Goal: Communication & Community: Answer question/provide support

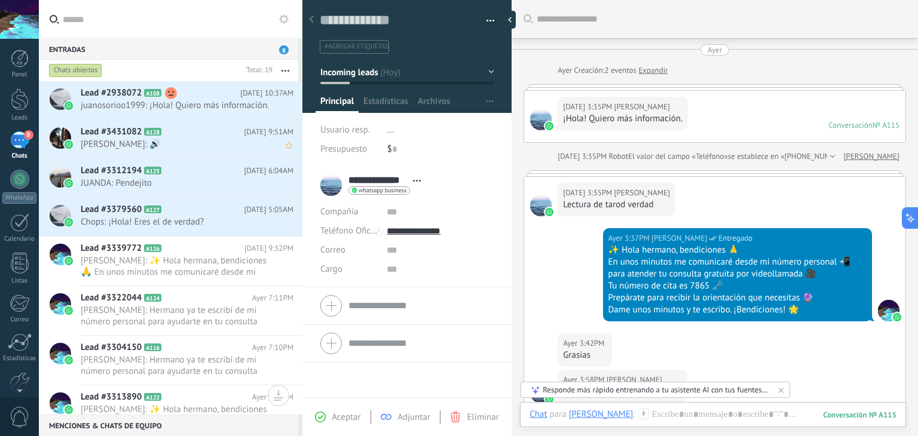
scroll to position [17, 0]
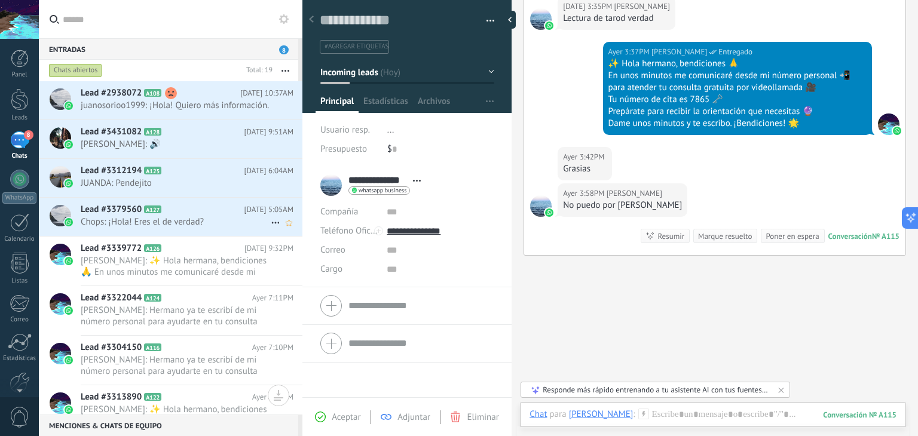
click at [226, 227] on span "Chops: ¡Hola! Eres el de verdad?" at bounding box center [176, 221] width 190 height 11
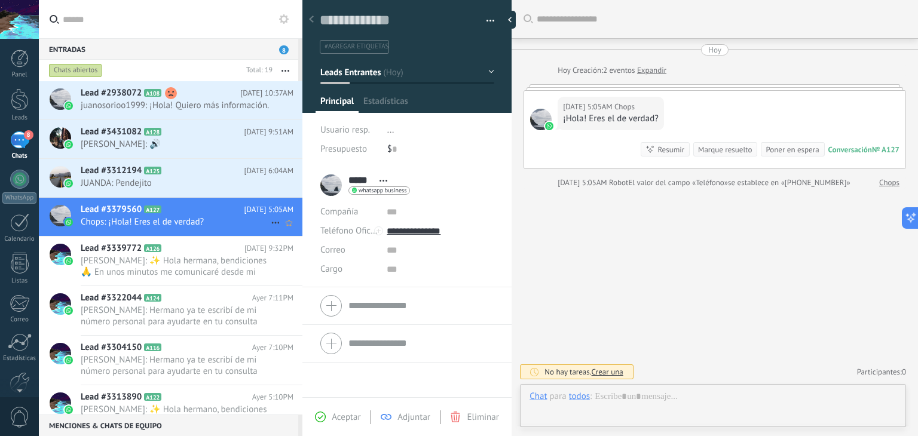
scroll to position [17, 0]
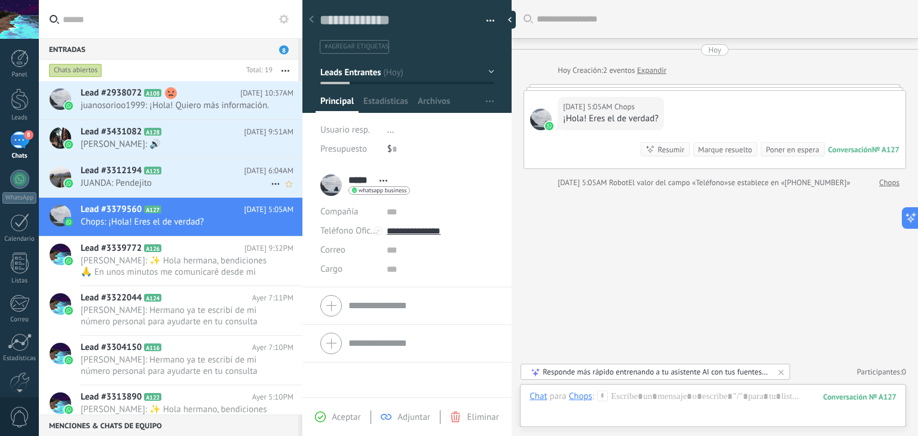
click at [202, 189] on span "JUANDA: Pendejito" at bounding box center [176, 182] width 190 height 11
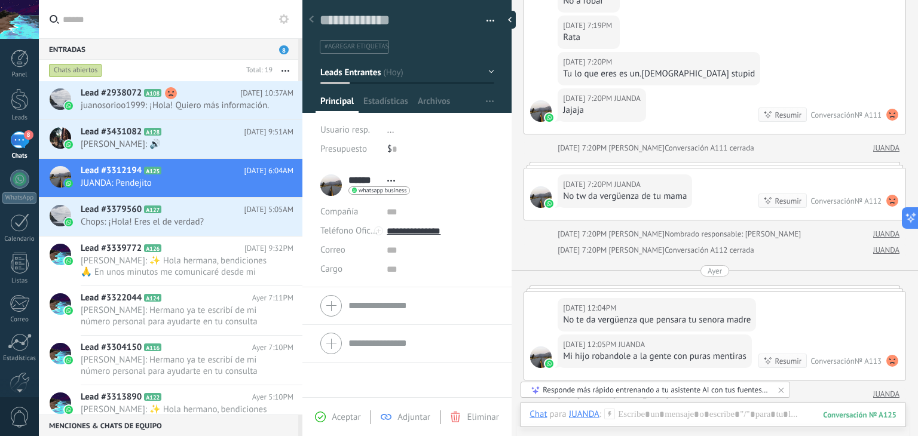
scroll to position [421, 0]
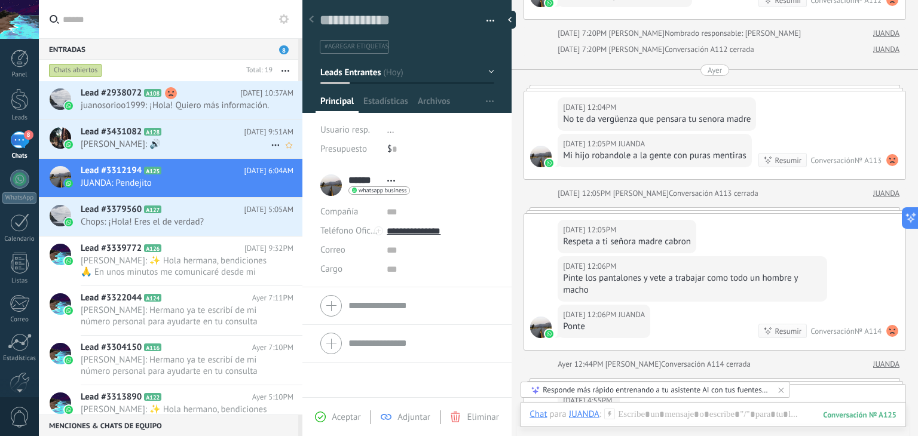
click at [191, 150] on span "[PERSON_NAME]: 🔊" at bounding box center [176, 144] width 190 height 11
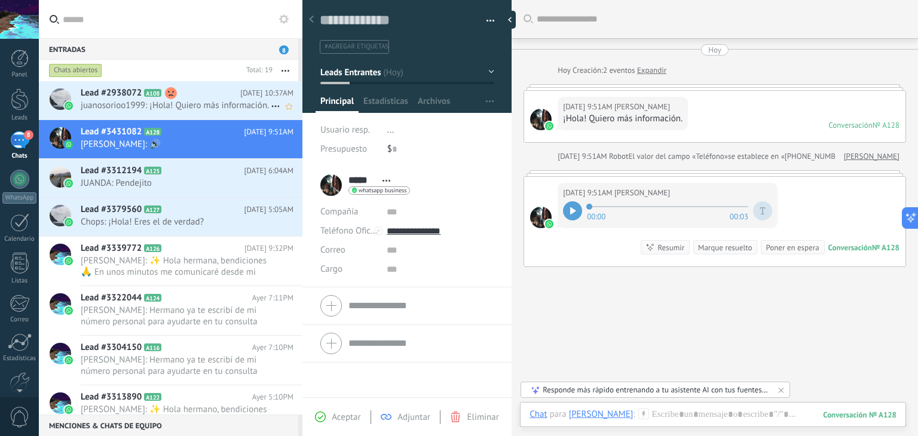
click at [198, 111] on span "juanosorioo1999: ¡Hola! Quiero más información." at bounding box center [176, 105] width 190 height 11
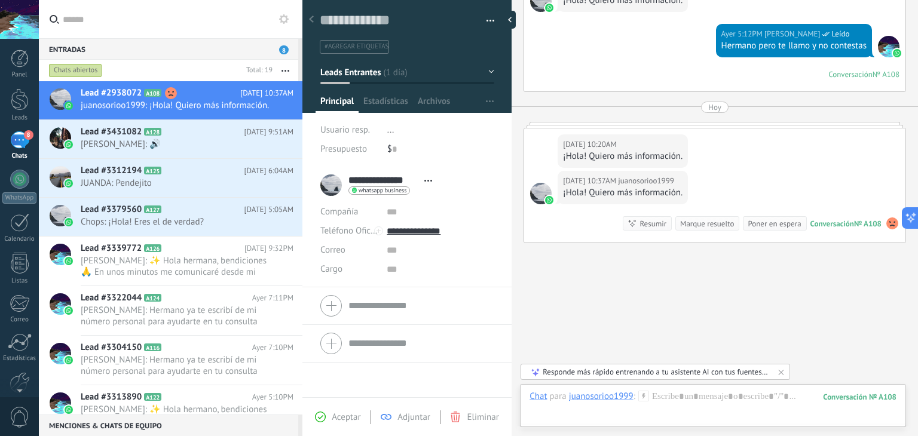
scroll to position [635, 0]
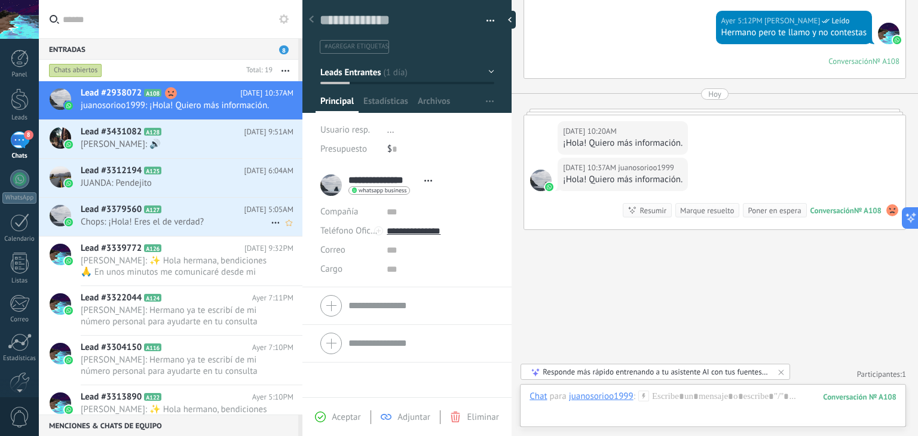
click at [155, 235] on div "Lead #3379560 A127 [DATE] 5:05AM Chops: ¡Hola! Eres el de verdad?" at bounding box center [192, 217] width 222 height 38
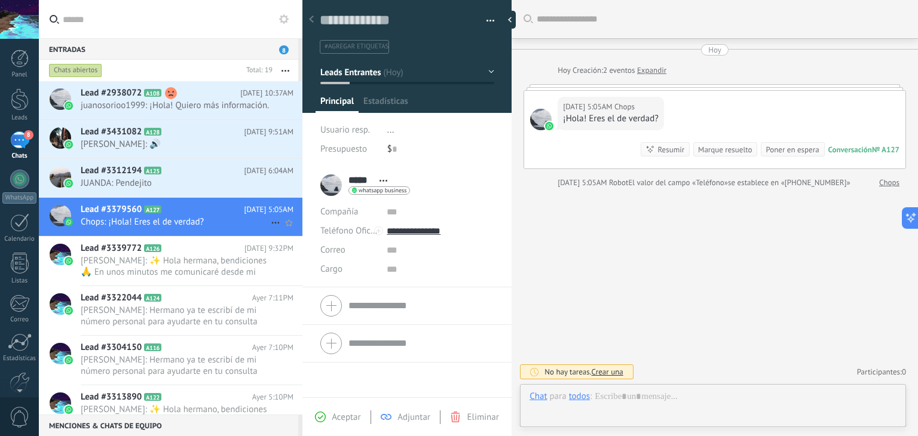
scroll to position [17, 0]
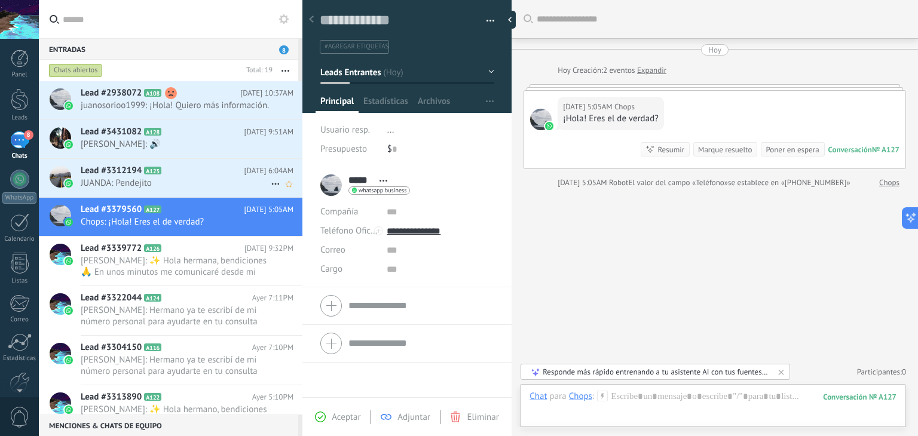
click at [175, 189] on span "JUANDA: Pendejito" at bounding box center [176, 182] width 190 height 11
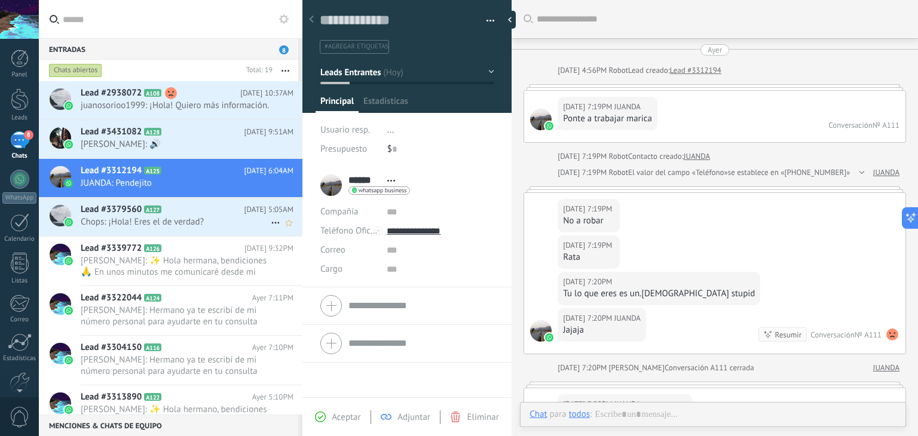
click at [171, 227] on span "Chops: ¡Hola! Eres el de verdad?" at bounding box center [176, 221] width 190 height 11
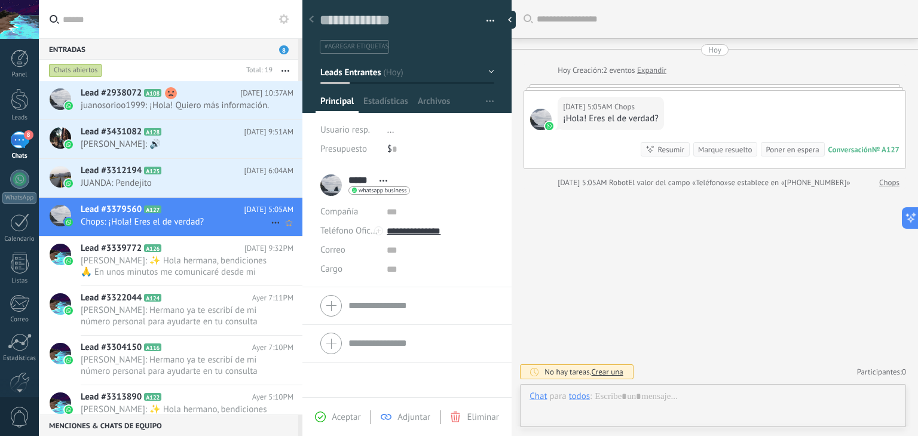
scroll to position [17, 0]
click at [235, 150] on span "[PERSON_NAME]: 🔊" at bounding box center [176, 144] width 190 height 11
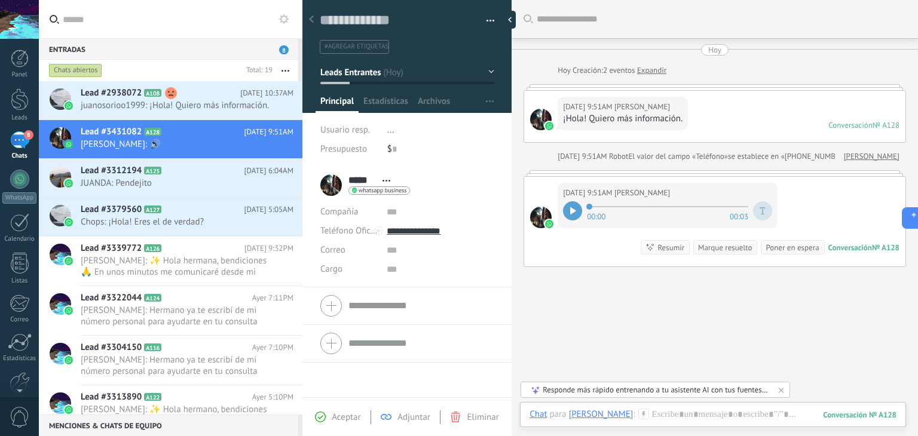
click at [635, 321] on div "Buscar Carga más [DATE] [DATE] Creación: 2 eventos Expandir [DATE] 9:51AM [PERS…" at bounding box center [715, 238] width 406 height 476
click at [203, 111] on span "juanosorioo1999: ¡Hola! Quiero más información." at bounding box center [176, 105] width 190 height 11
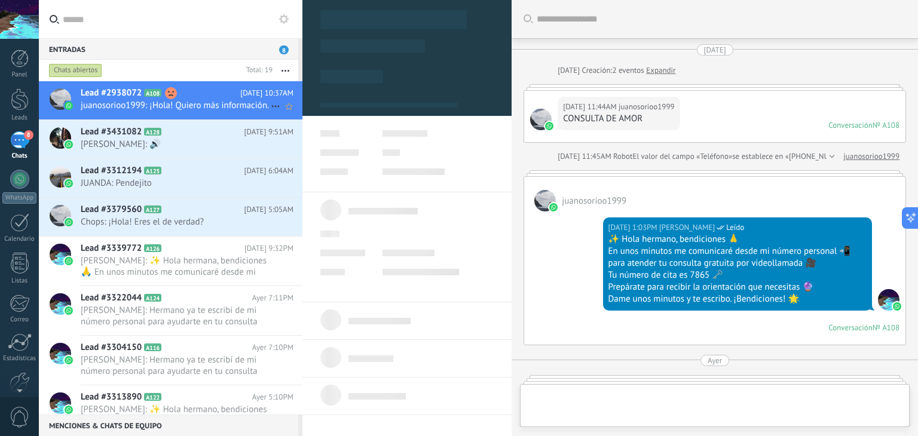
type textarea "**********"
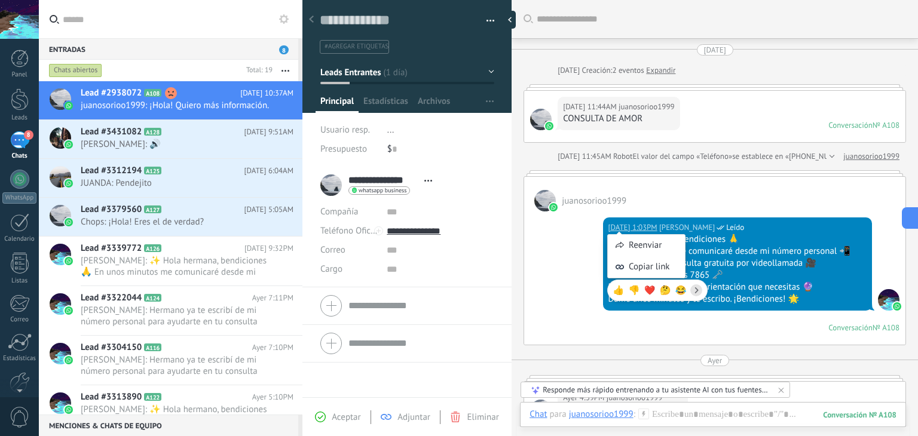
scroll to position [418, 0]
